Goal: Task Accomplishment & Management: Use online tool/utility

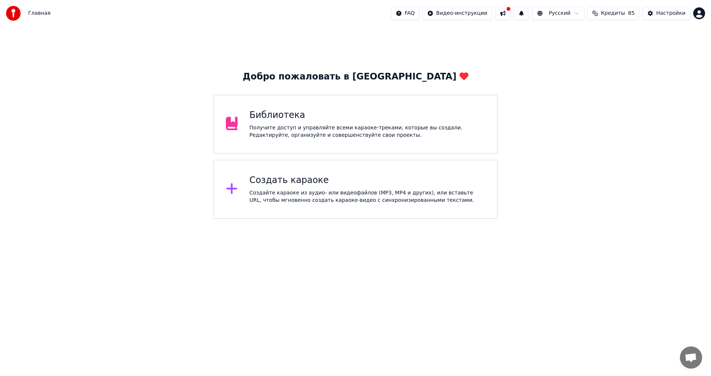
click at [284, 211] on div "Создать караоке Создайте караоке из аудио- или видеофайлов (MP3, MP4 и других),…" at bounding box center [355, 189] width 284 height 59
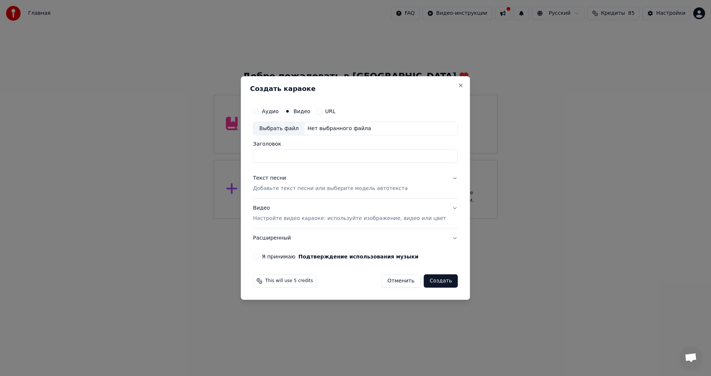
click at [296, 194] on button "Текст песни Добавьте текст песни или выберите модель автотекста" at bounding box center [355, 184] width 205 height 30
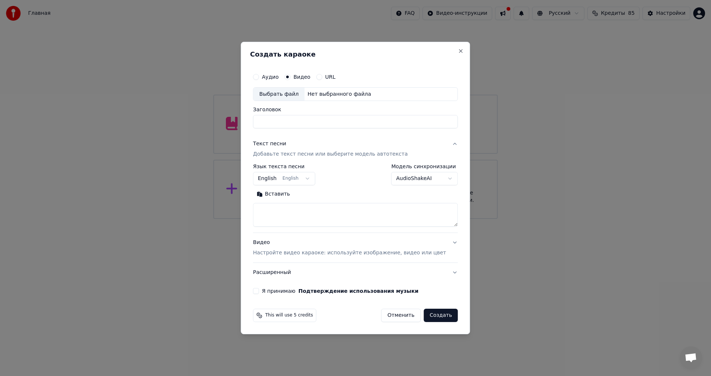
click at [335, 78] on label "URL" at bounding box center [330, 76] width 10 height 5
click at [322, 78] on button "URL" at bounding box center [319, 77] width 6 height 6
click at [443, 94] on button "button" at bounding box center [450, 93] width 15 height 13
type input "**********"
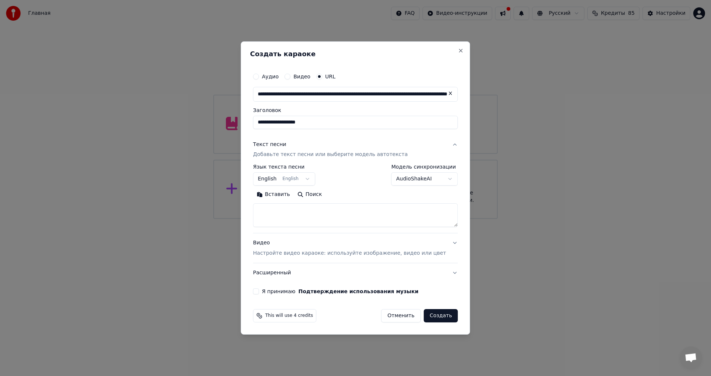
click at [311, 177] on button "English English" at bounding box center [284, 179] width 62 height 13
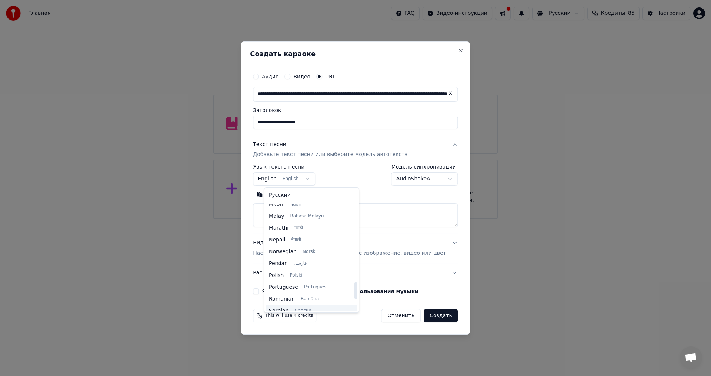
scroll to position [494, 0]
select select "**"
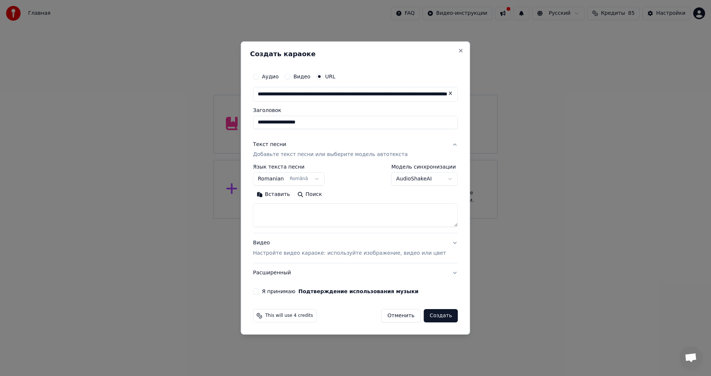
click at [259, 293] on button "Я принимаю Подтверждение использования музыки" at bounding box center [256, 292] width 6 height 6
click at [428, 181] on body "**********" at bounding box center [355, 109] width 711 height 219
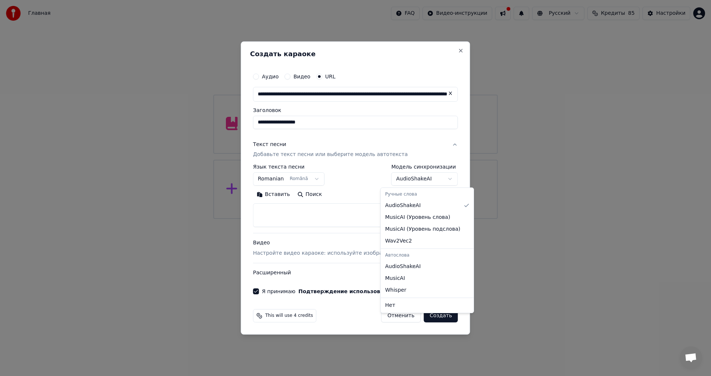
select select "**********"
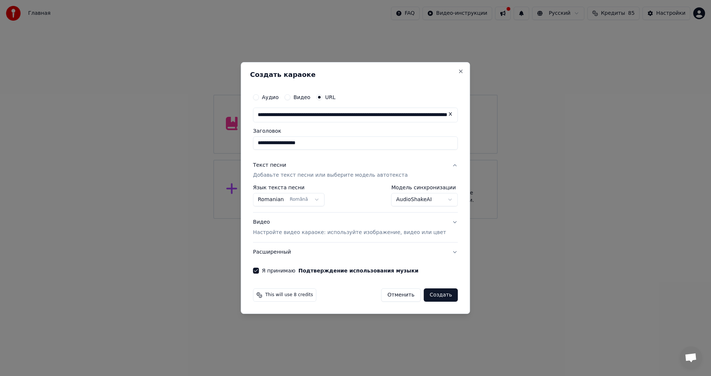
click at [427, 295] on button "Создать" at bounding box center [440, 295] width 34 height 13
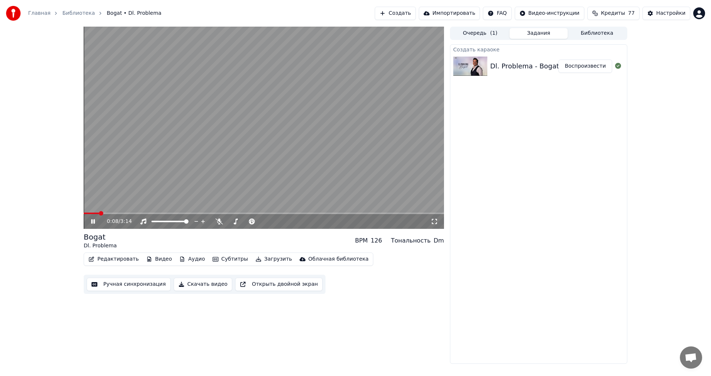
click at [95, 220] on icon at bounding box center [98, 222] width 17 height 6
click at [254, 259] on button "Загрузить" at bounding box center [273, 259] width 43 height 10
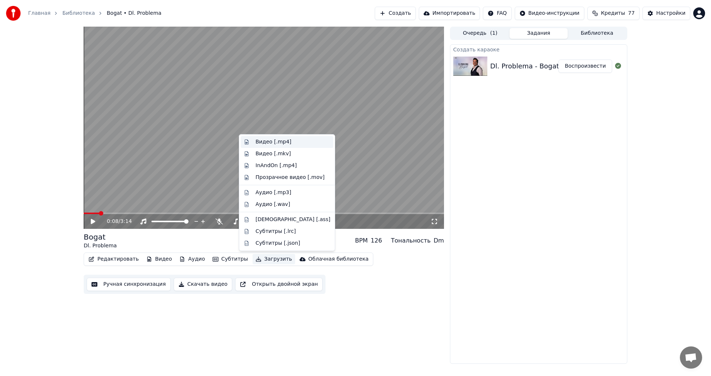
click at [283, 141] on div "Видео [.mp4]" at bounding box center [273, 141] width 36 height 7
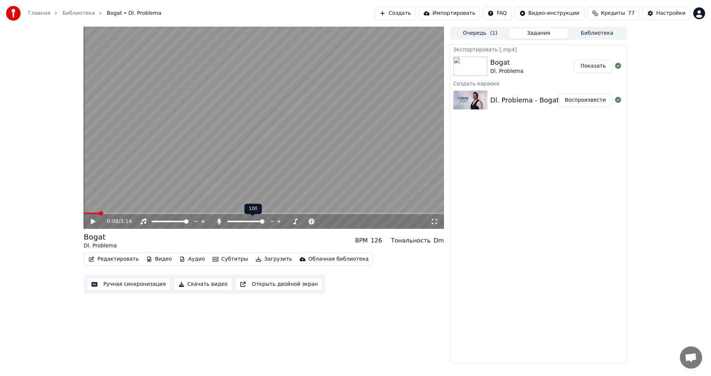
click at [264, 222] on span at bounding box center [245, 221] width 37 height 1
click at [592, 65] on button "Показать" at bounding box center [593, 66] width 38 height 13
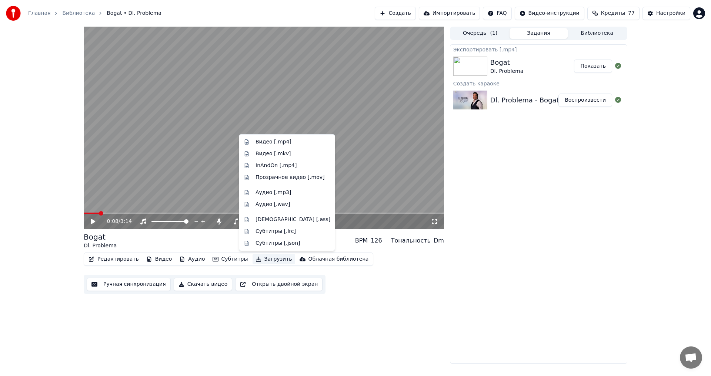
click at [263, 259] on button "Загрузить" at bounding box center [273, 259] width 43 height 10
click at [382, 292] on div "Редактировать Видео Аудио Субтитры Загрузить Облачная библиотека Ручная синхрон…" at bounding box center [264, 273] width 360 height 41
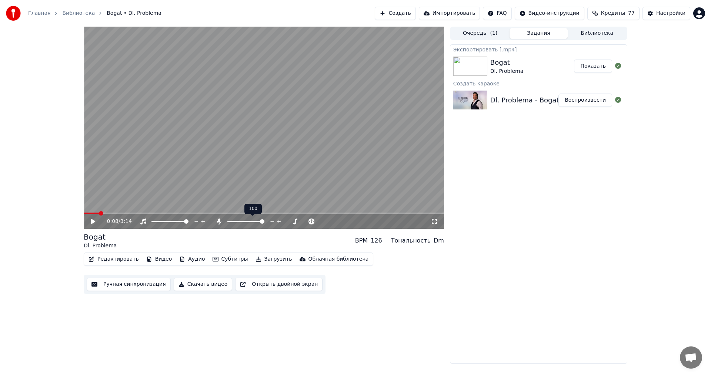
click at [264, 224] on span at bounding box center [262, 222] width 4 height 4
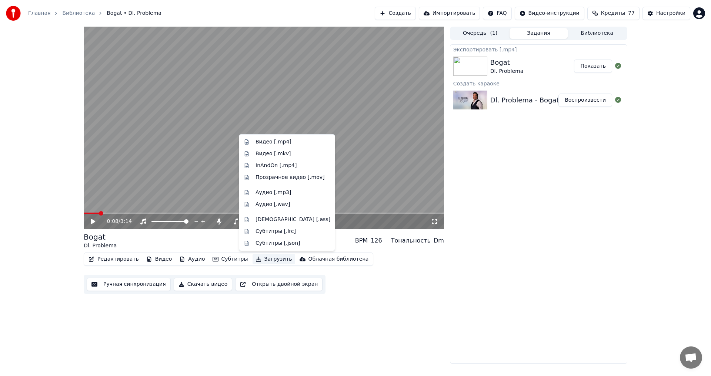
click at [263, 258] on button "Загрузить" at bounding box center [273, 259] width 43 height 10
click at [276, 143] on div "Видео [.mp4]" at bounding box center [273, 141] width 36 height 7
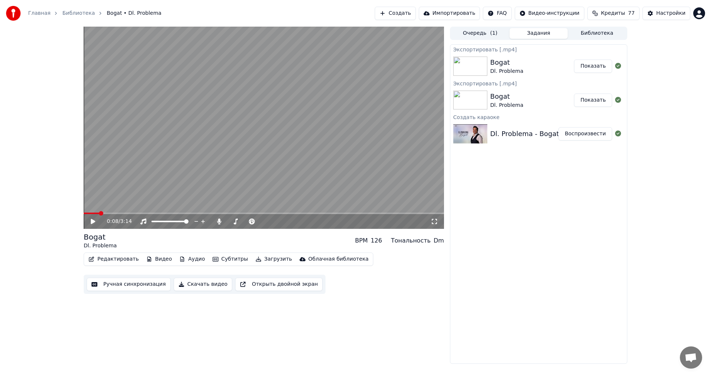
click at [605, 68] on button "Показать" at bounding box center [593, 66] width 38 height 13
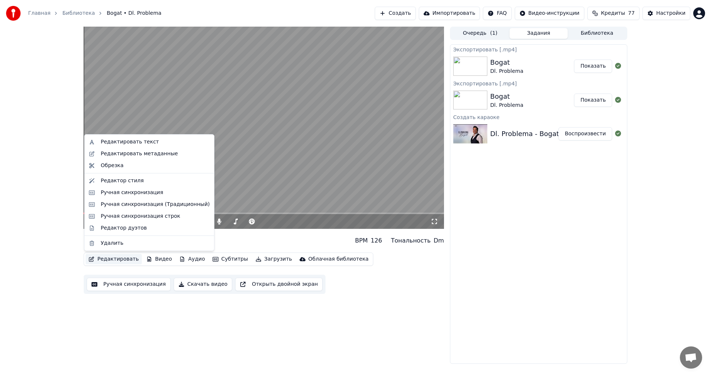
click at [114, 259] on button "Редактировать" at bounding box center [114, 259] width 56 height 10
click at [138, 141] on div "Редактировать текст" at bounding box center [130, 141] width 58 height 7
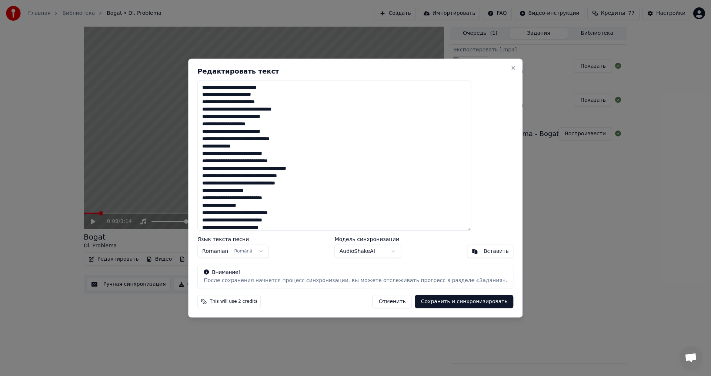
click at [266, 150] on textarea at bounding box center [334, 155] width 274 height 151
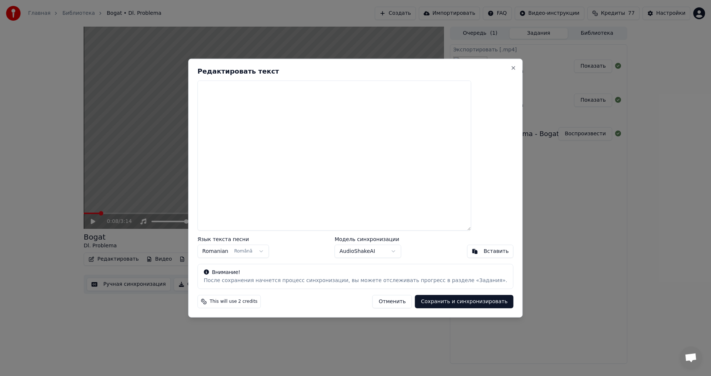
paste textarea "**********"
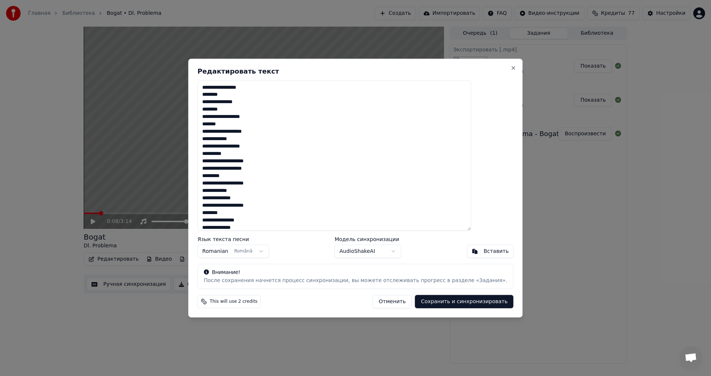
scroll to position [393, 0]
type textarea "**********"
click at [471, 304] on button "Сохранить и синхронизировать" at bounding box center [464, 301] width 98 height 13
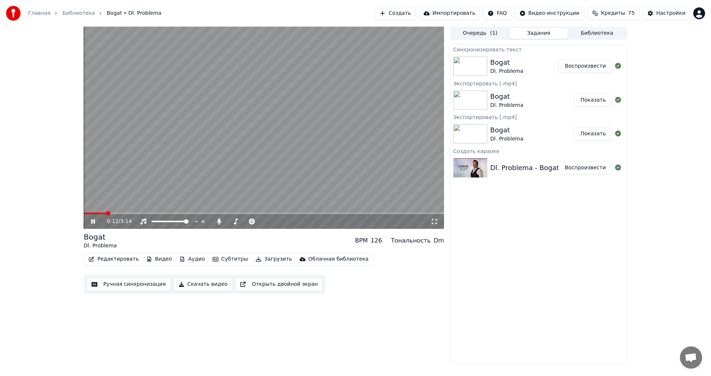
click at [91, 221] on icon at bounding box center [98, 222] width 17 height 6
click at [267, 261] on button "Загрузить" at bounding box center [273, 259] width 43 height 10
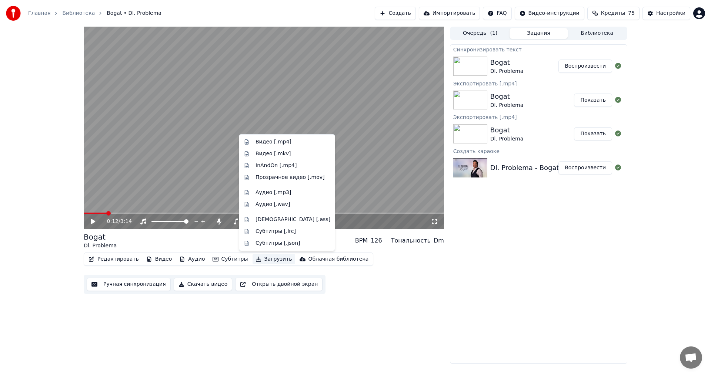
click at [371, 300] on div "0:12 / 3:14 Bogat Dl. Problema BPM 126 Тональность Dm Редактировать Видео Аудио…" at bounding box center [264, 196] width 360 height 338
click at [261, 259] on button "Загрузить" at bounding box center [273, 259] width 43 height 10
click at [283, 143] on div "Видео [.mp4]" at bounding box center [273, 141] width 36 height 7
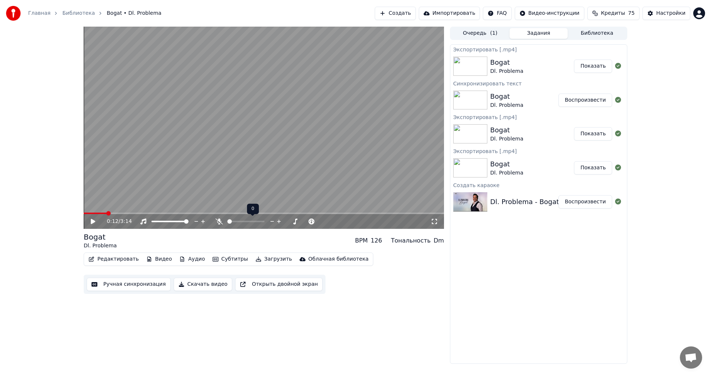
click at [227, 223] on span at bounding box center [229, 222] width 4 height 4
click at [266, 260] on button "Загрузить" at bounding box center [273, 259] width 43 height 10
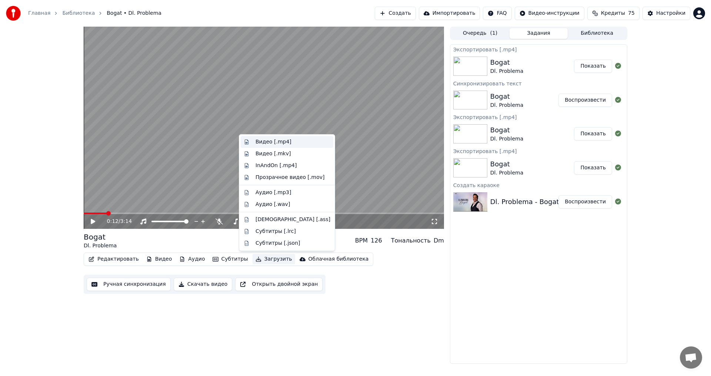
click at [277, 142] on div "Видео [.mp4]" at bounding box center [273, 141] width 36 height 7
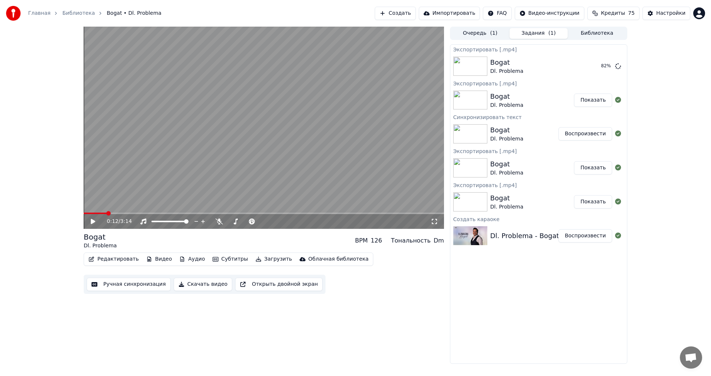
click at [593, 96] on button "Показать" at bounding box center [593, 100] width 38 height 13
click at [590, 61] on button "Показать" at bounding box center [593, 66] width 38 height 13
click at [264, 224] on span at bounding box center [262, 222] width 4 height 4
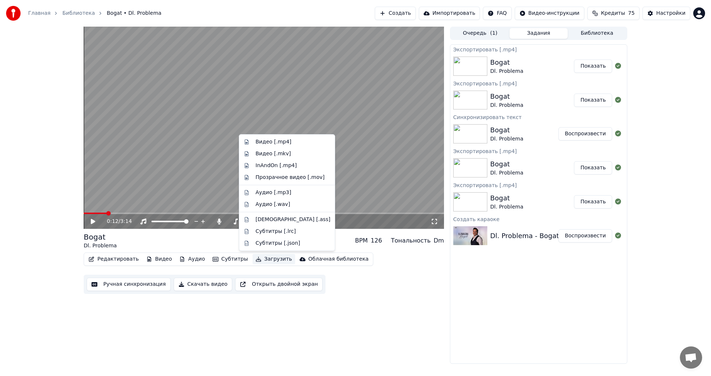
click at [265, 264] on button "Загрузить" at bounding box center [273, 259] width 43 height 10
click at [279, 143] on div "Видео [.mp4]" at bounding box center [273, 141] width 36 height 7
